Goal: Navigation & Orientation: Find specific page/section

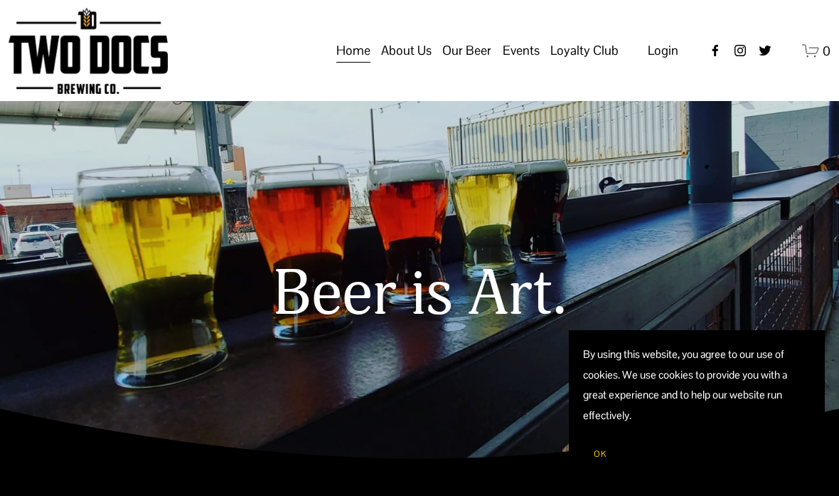
click at [0, 0] on span "Raiderland RED" at bounding box center [0, 0] width 0 height 0
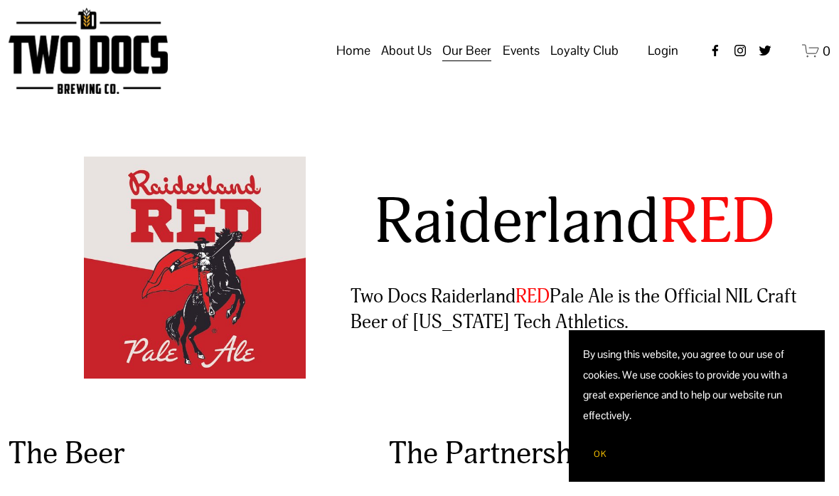
click at [0, 0] on span "Taproom Menu" at bounding box center [0, 0] width 0 height 0
